Goal: Task Accomplishment & Management: Complete application form

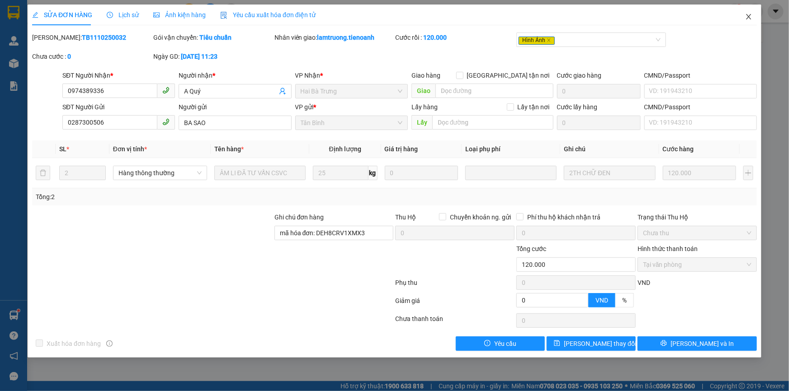
click at [746, 20] on icon "close" at bounding box center [748, 16] width 7 height 7
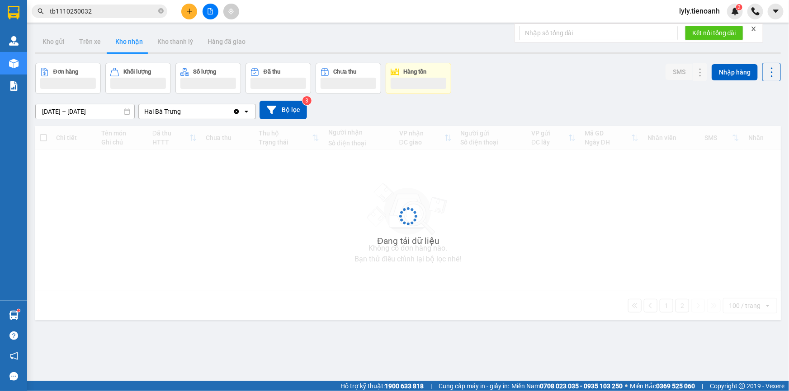
click at [95, 17] on span "tb1110250032" at bounding box center [100, 12] width 136 height 14
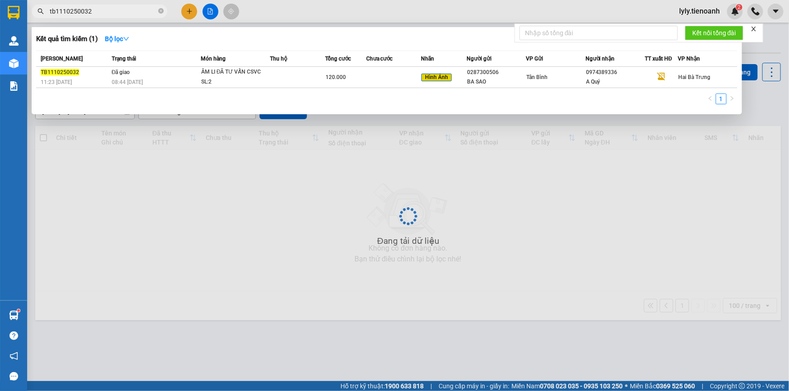
click at [95, 17] on span "tb1110250032" at bounding box center [100, 12] width 136 height 14
click at [95, 16] on input "tb1110250032" at bounding box center [103, 11] width 107 height 10
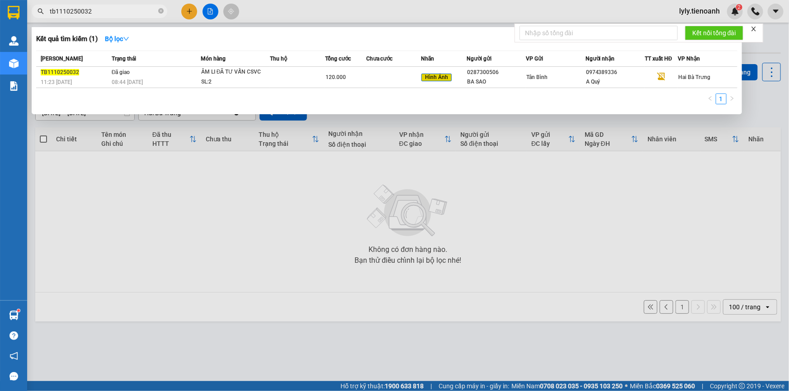
click at [95, 16] on input "tb1110250032" at bounding box center [103, 11] width 107 height 10
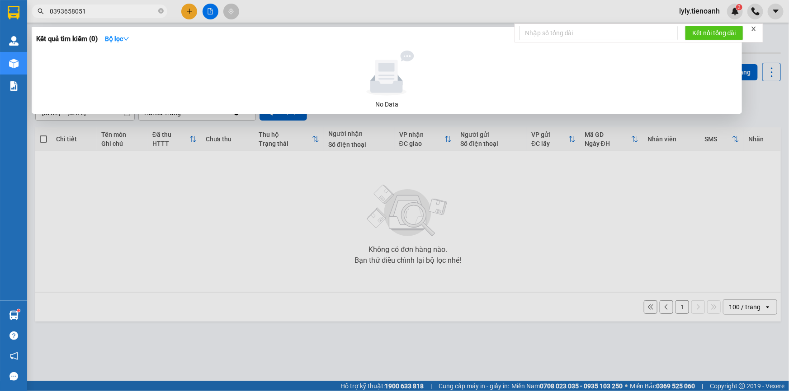
click at [79, 10] on input "0393658051" at bounding box center [103, 11] width 107 height 10
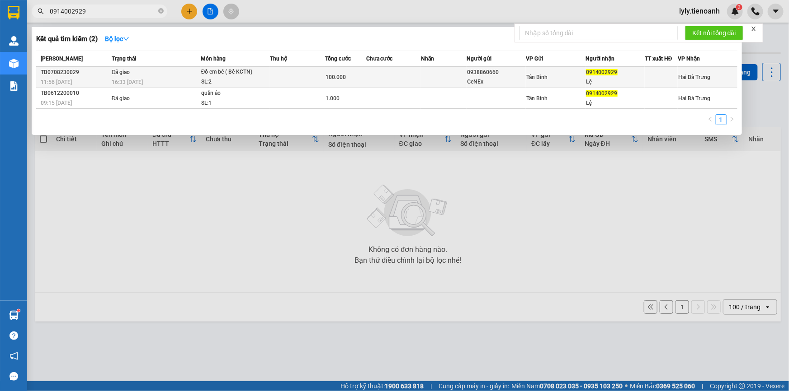
type input "0914002929"
click at [377, 80] on td at bounding box center [393, 77] width 55 height 21
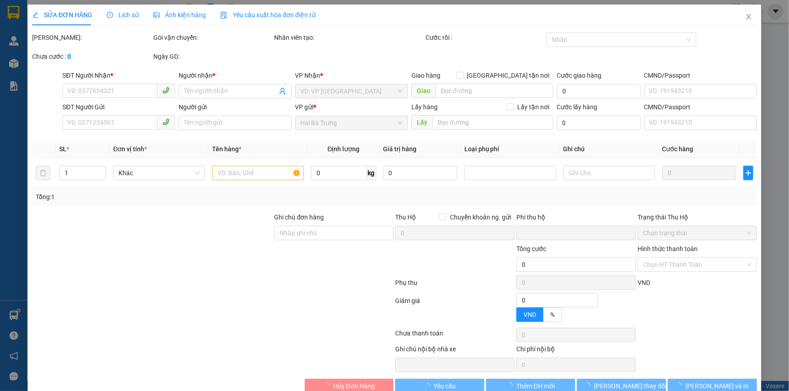
type input "0914002929"
type input "Lệ"
type input "0938860660"
type input "GeNEx"
type input "0"
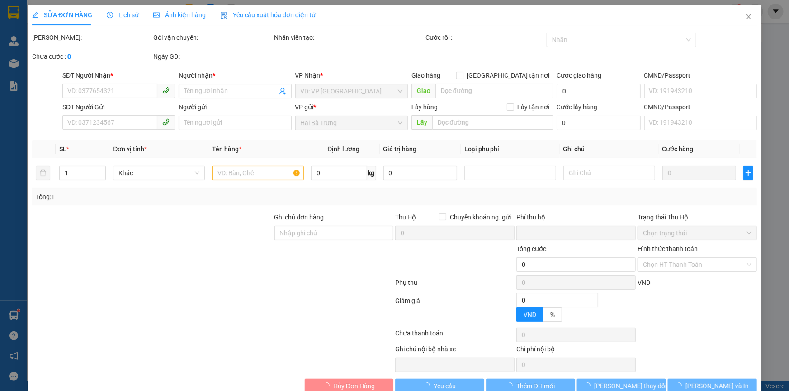
type input "100.000"
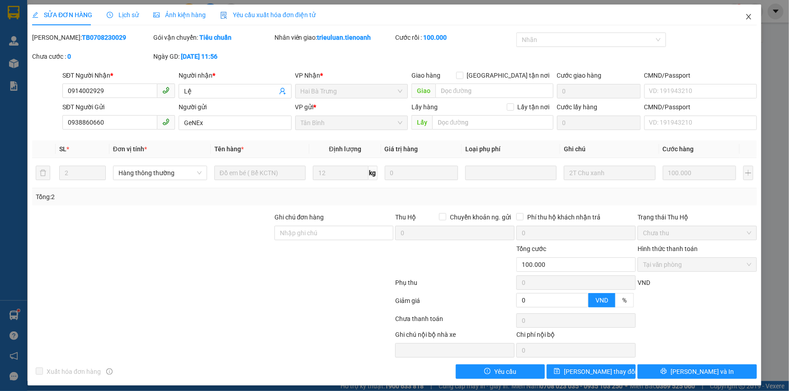
click at [745, 18] on icon "close" at bounding box center [748, 16] width 7 height 7
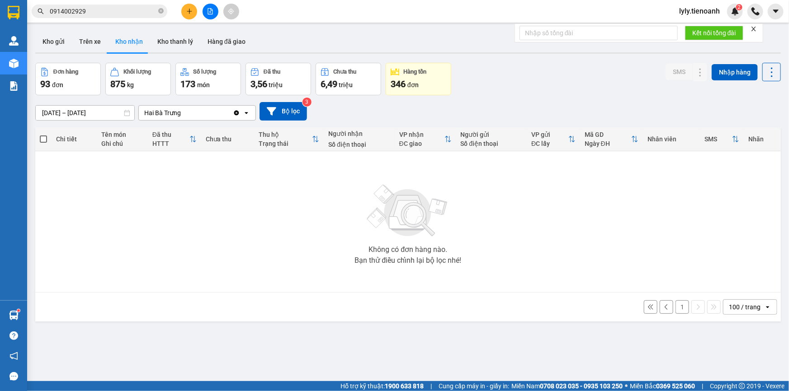
click at [106, 13] on input "0914002929" at bounding box center [103, 11] width 107 height 10
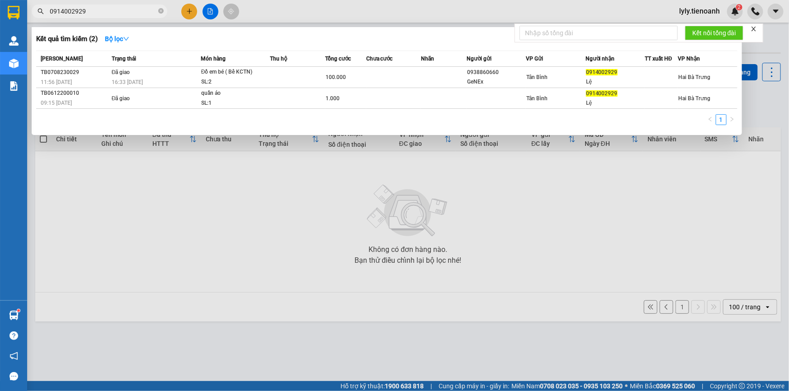
click at [106, 13] on input "0914002929" at bounding box center [103, 11] width 107 height 10
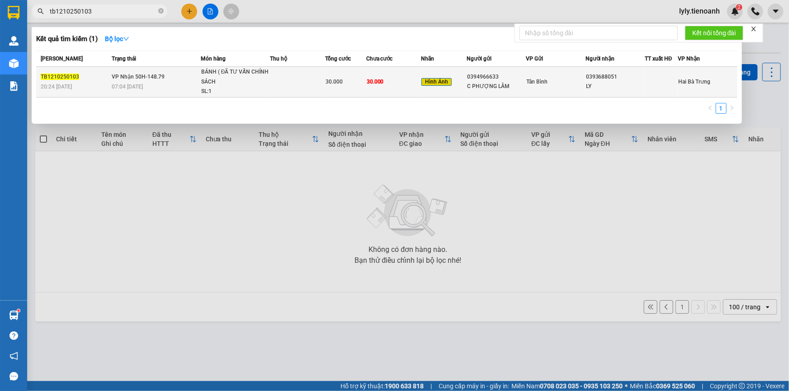
type input "tb1210250103"
click at [331, 81] on span "30.000" at bounding box center [333, 82] width 17 height 6
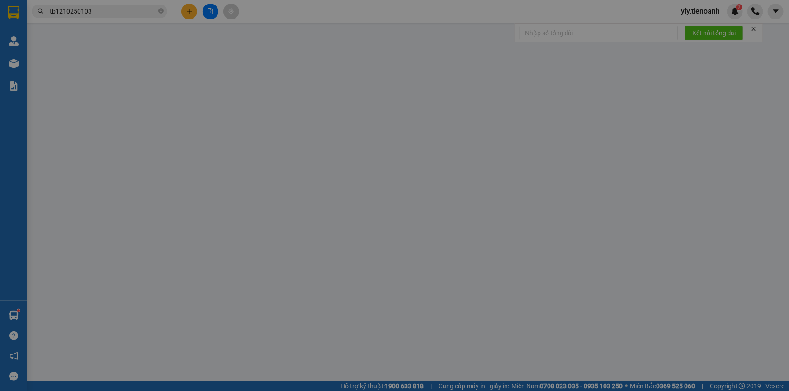
type input "0393688051"
type input "LY"
type input "0394966633"
type input "C PHƯỢNG LÂM"
type input "0"
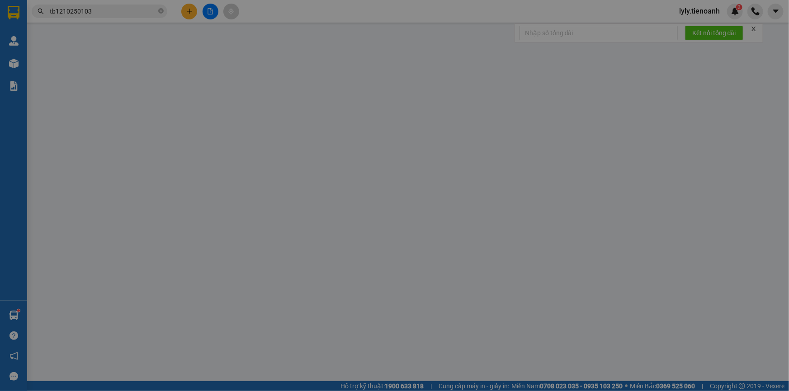
type input "30.000"
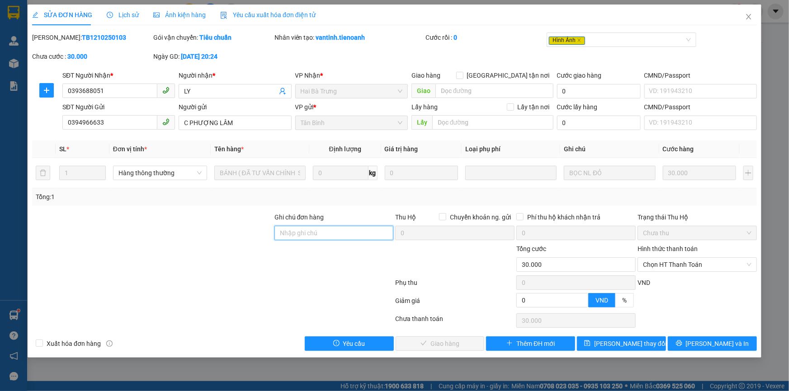
click at [291, 237] on input "Ghi chú đơn hàng" at bounding box center [333, 233] width 119 height 14
click at [238, 231] on div at bounding box center [152, 228] width 242 height 32
click at [326, 233] on input "Ghi chú đơn hàng" at bounding box center [333, 233] width 119 height 14
click at [750, 20] on icon "close" at bounding box center [748, 16] width 7 height 7
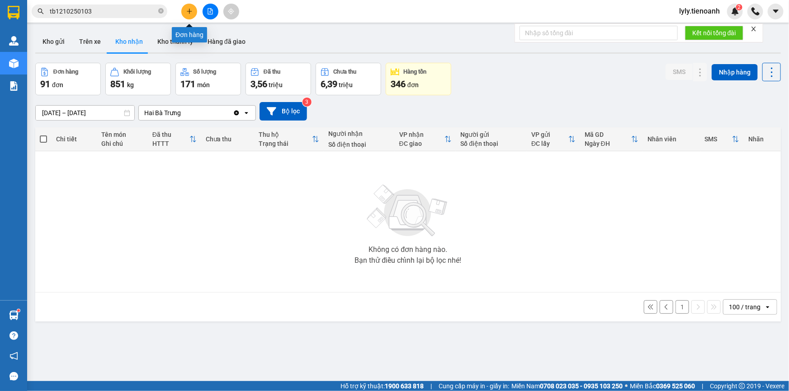
click at [188, 14] on icon "plus" at bounding box center [189, 11] width 6 height 6
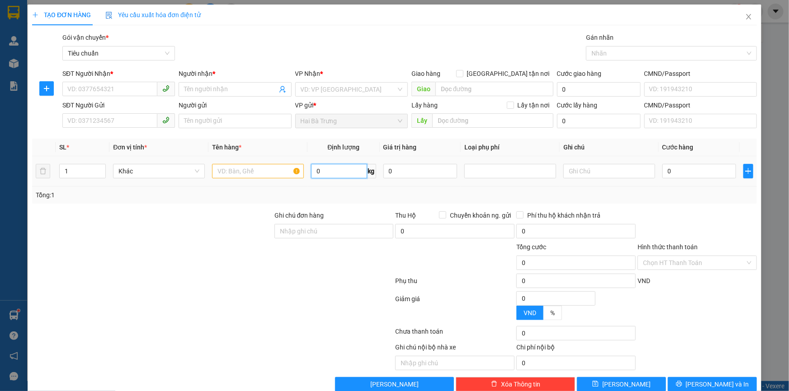
click at [315, 169] on input "0" at bounding box center [339, 171] width 56 height 14
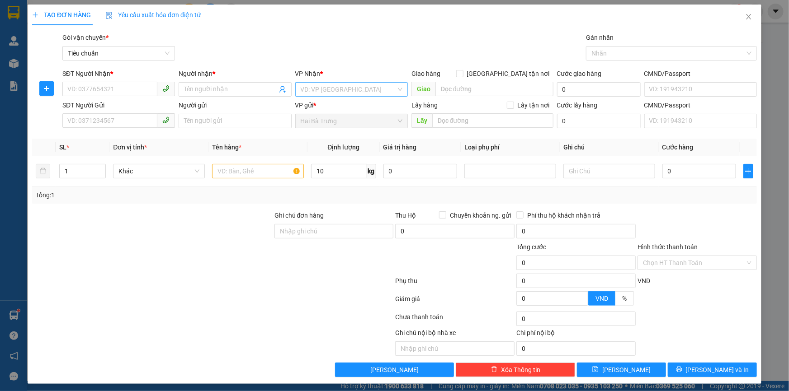
click at [337, 88] on input "search" at bounding box center [348, 90] width 95 height 14
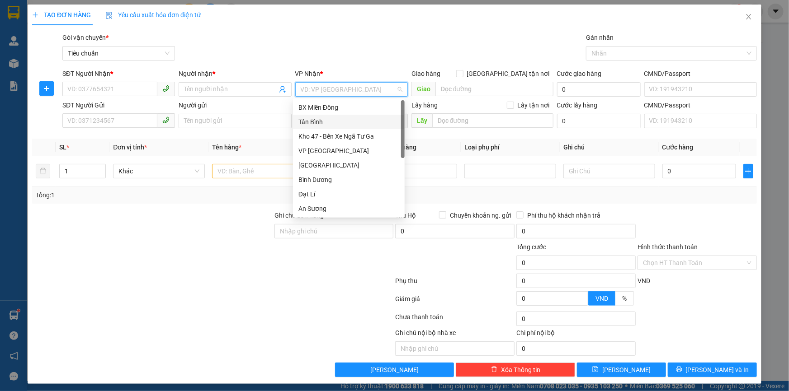
click at [324, 120] on div "Tân Bình" at bounding box center [348, 122] width 101 height 10
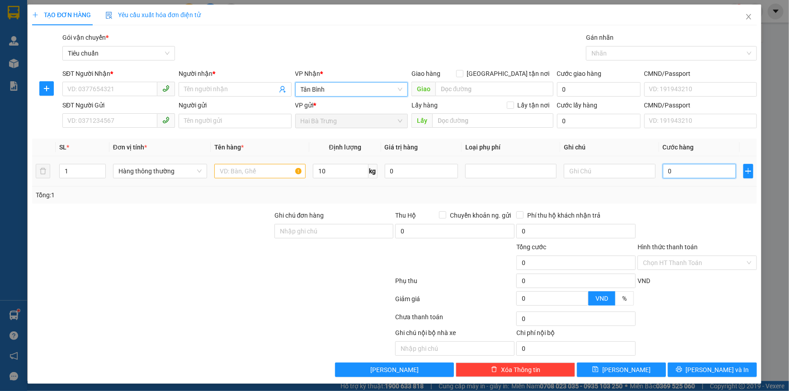
click at [674, 174] on input "0" at bounding box center [700, 171] width 74 height 14
click at [678, 198] on div "Tổng: 1" at bounding box center [394, 195] width 717 height 10
click at [680, 174] on input "0" at bounding box center [700, 171] width 74 height 14
click at [682, 187] on div "Tổng: 1" at bounding box center [394, 195] width 724 height 17
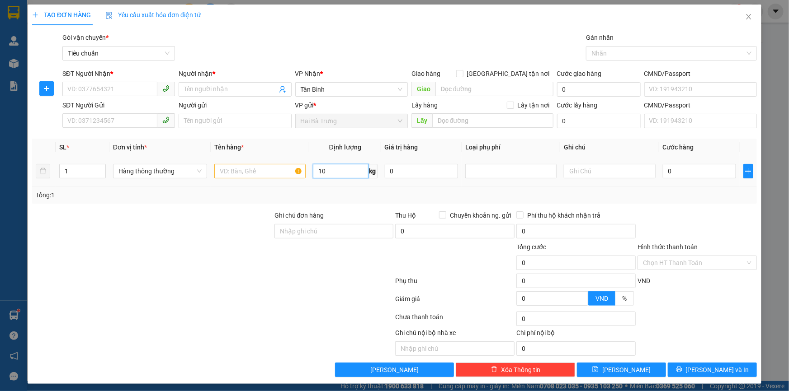
click at [355, 172] on input "10" at bounding box center [341, 171] width 56 height 14
type input "10"
click at [691, 168] on input "0" at bounding box center [700, 171] width 74 height 14
click at [676, 216] on div at bounding box center [696, 227] width 121 height 32
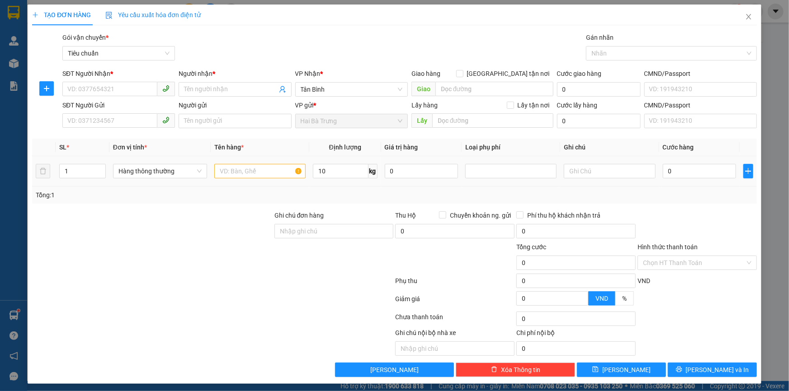
type input "40.000"
